Goal: Check status: Check status

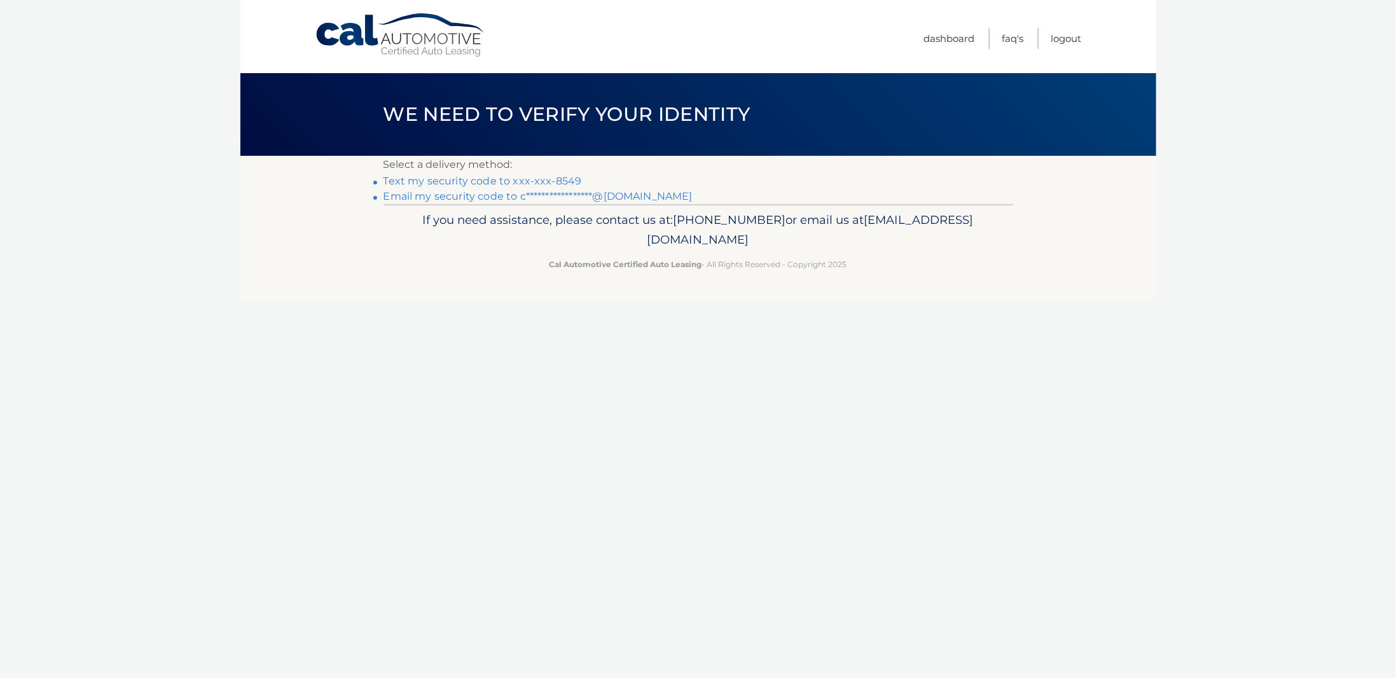
click at [558, 179] on link "Text my security code to xxx-xxx-8549" at bounding box center [482, 181] width 198 height 12
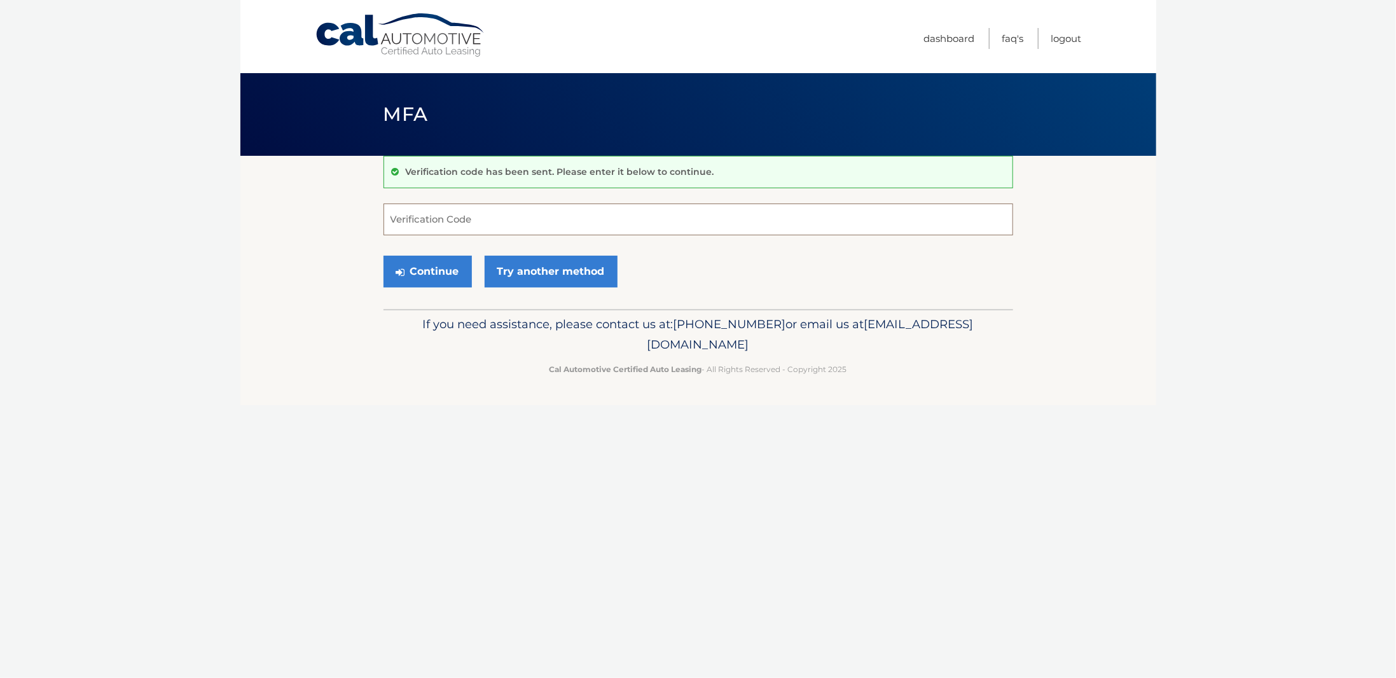
click at [520, 213] on input "Verification Code" at bounding box center [698, 219] width 630 height 32
type input "313751"
click at [441, 276] on button "Continue" at bounding box center [427, 272] width 88 height 32
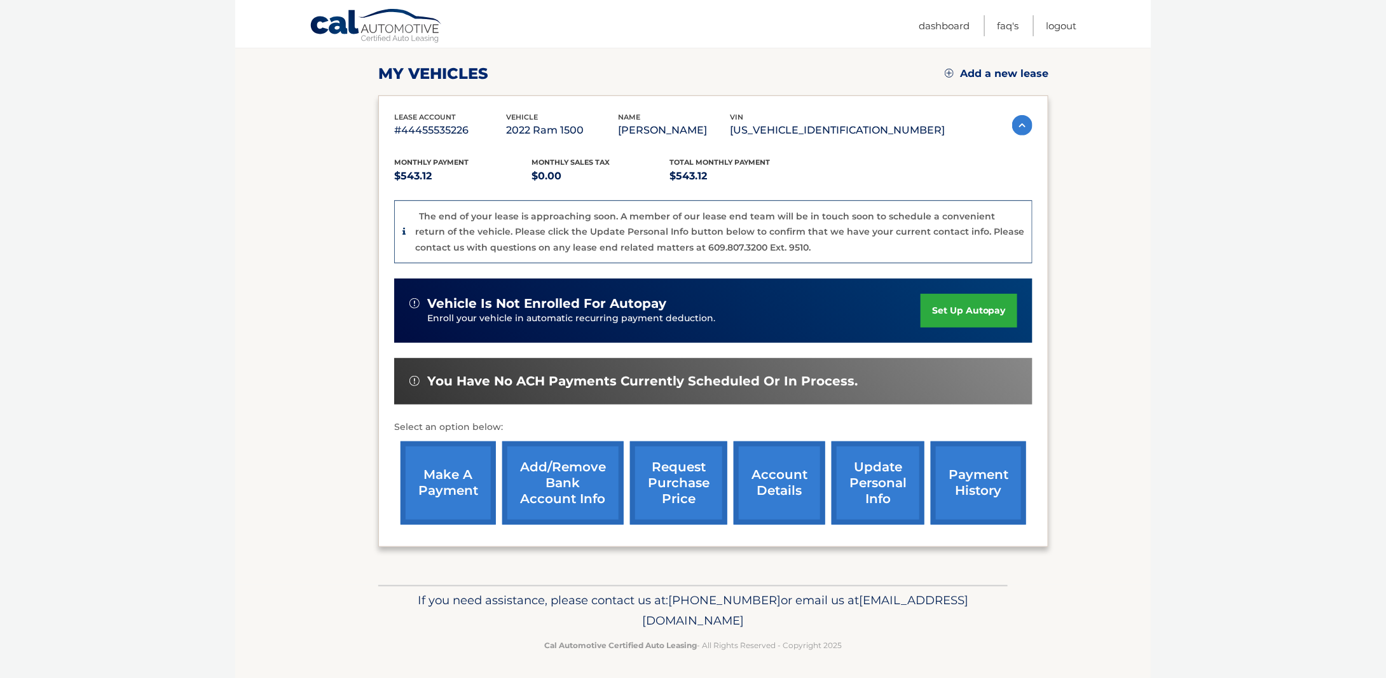
scroll to position [169, 0]
click at [689, 467] on link "request purchase price" at bounding box center [678, 482] width 97 height 83
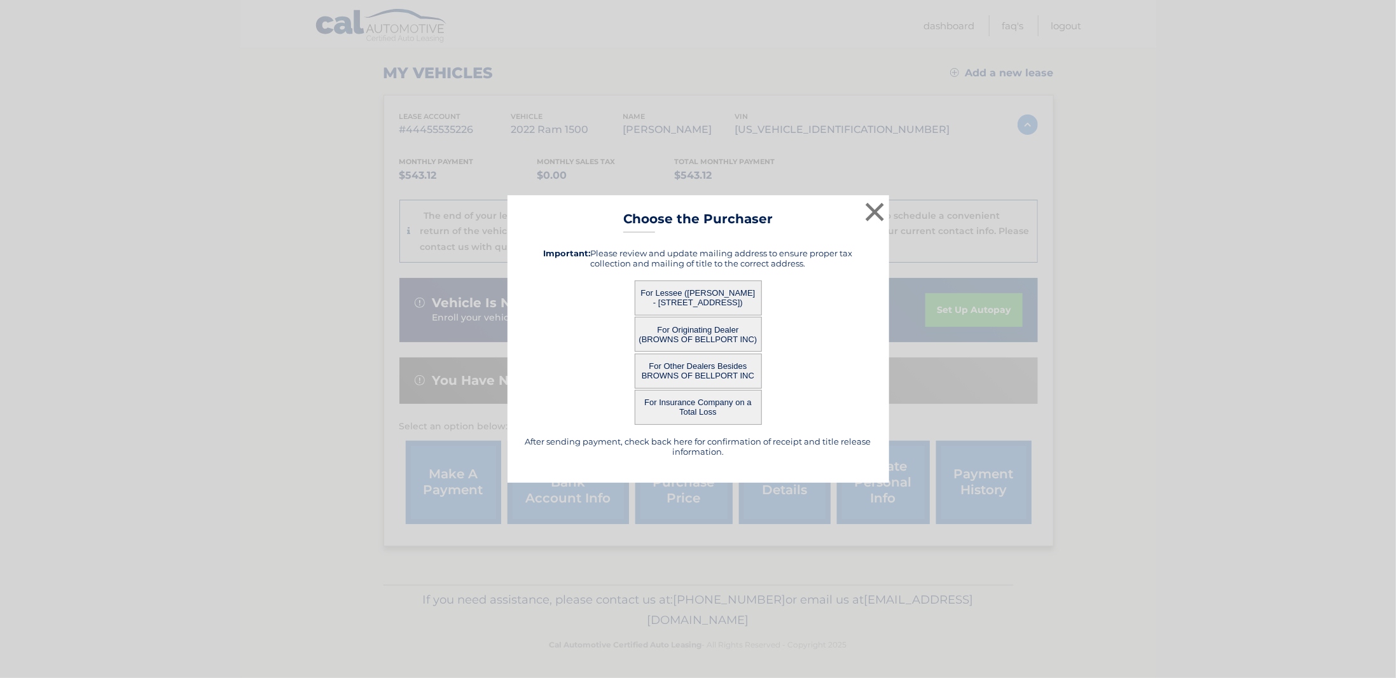
click at [718, 336] on button "For Originating Dealer (BROWNS OF BELLPORT INC)" at bounding box center [698, 334] width 127 height 35
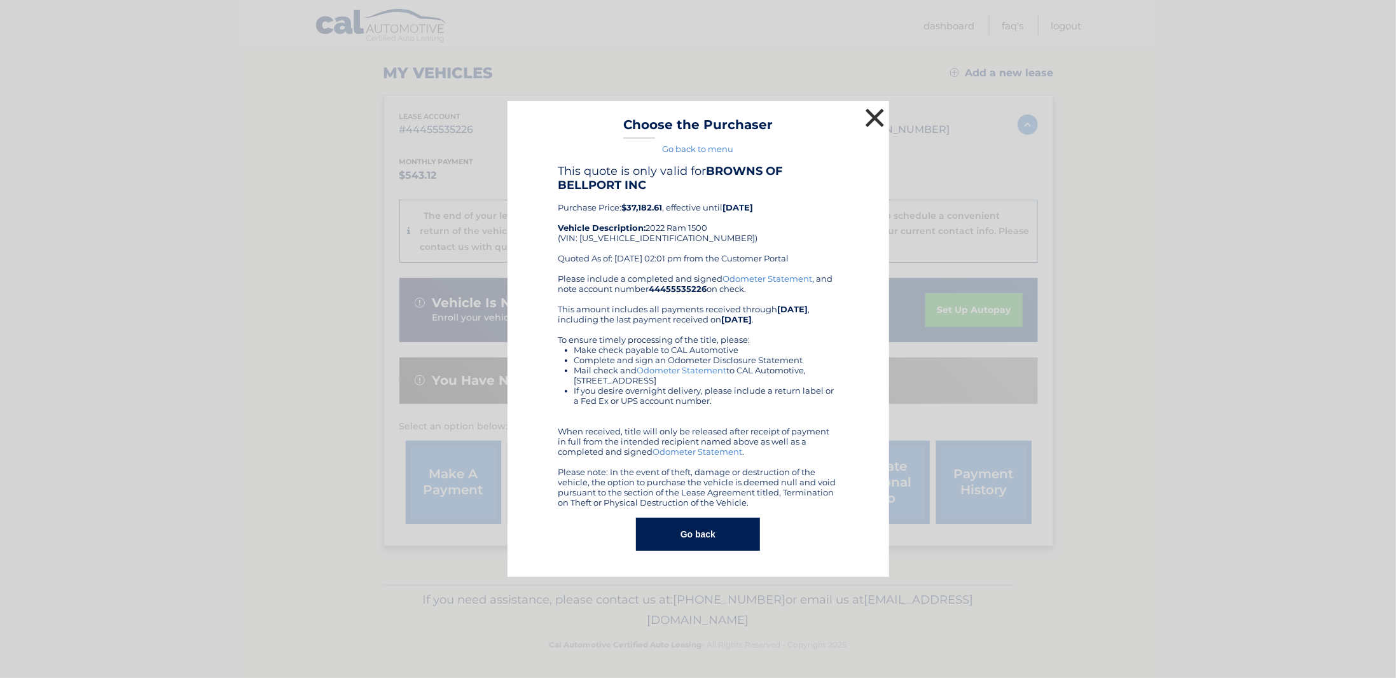
click at [862, 118] on button "×" at bounding box center [874, 117] width 25 height 25
